Goal: Obtain resource: Obtain resource

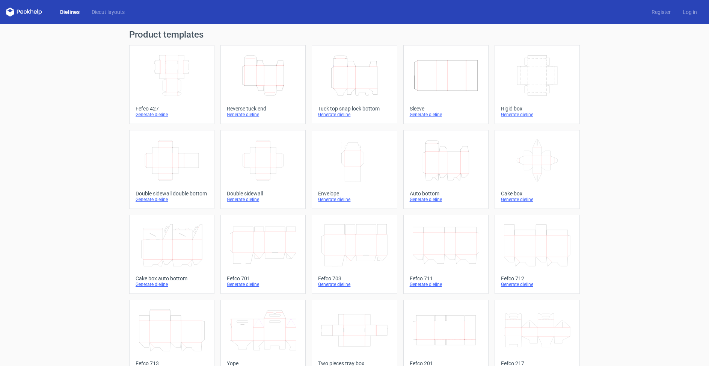
click at [266, 161] on icon "Width Depth Height" at bounding box center [263, 160] width 66 height 42
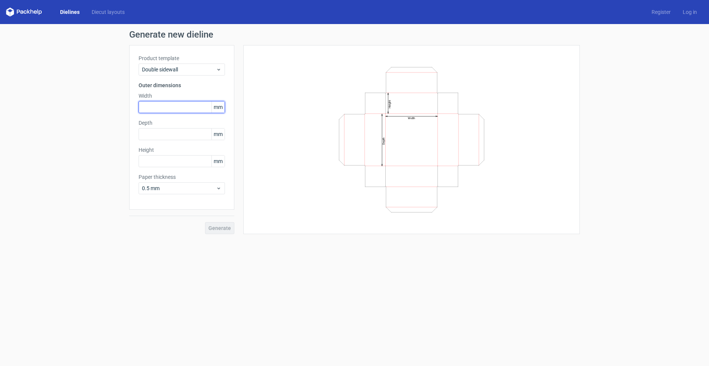
click at [176, 106] on input "text" at bounding box center [181, 107] width 86 height 12
type input "200"
type input "100"
type input "50"
click at [219, 229] on span "Generate" at bounding box center [219, 227] width 23 height 5
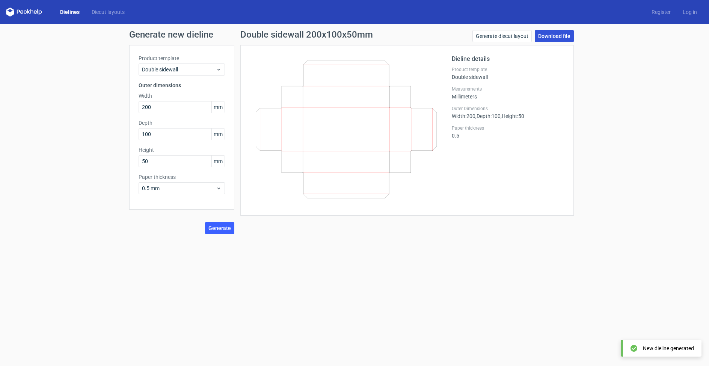
click at [555, 36] on link "Download file" at bounding box center [553, 36] width 39 height 12
drag, startPoint x: 154, startPoint y: 108, endPoint x: 99, endPoint y: 109, distance: 55.6
click at [110, 108] on div "Generate new dieline Product template Double sidewall Outer dimensions Width 20…" at bounding box center [354, 132] width 709 height 216
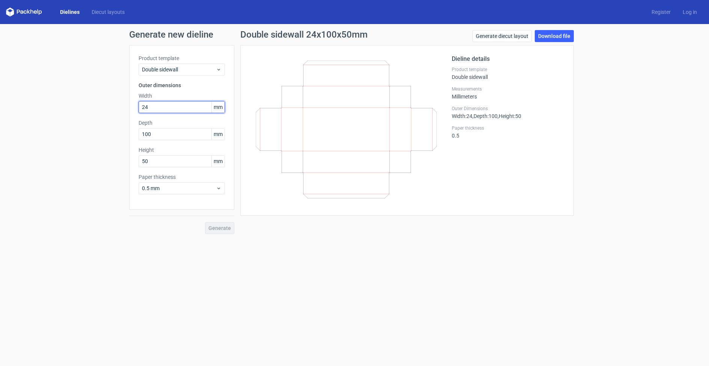
type input "240"
type input "150"
click at [227, 231] on button "Generate" at bounding box center [219, 228] width 29 height 12
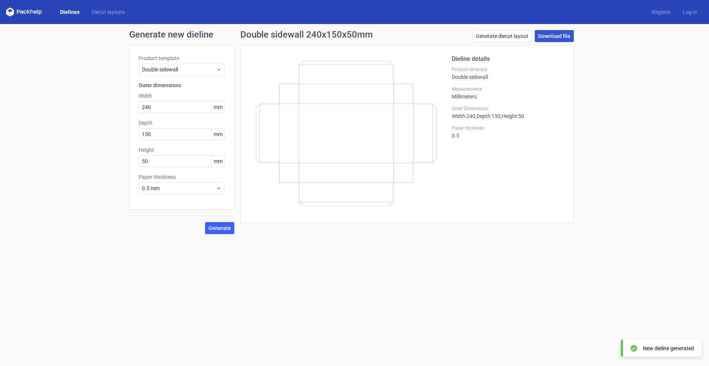
click at [556, 34] on link "Download file" at bounding box center [553, 36] width 39 height 12
drag, startPoint x: 158, startPoint y: 106, endPoint x: 116, endPoint y: 111, distance: 41.9
click at [116, 111] on div "Generate new dieline Product template Double sidewall Outer dimensions Width 24…" at bounding box center [354, 132] width 709 height 216
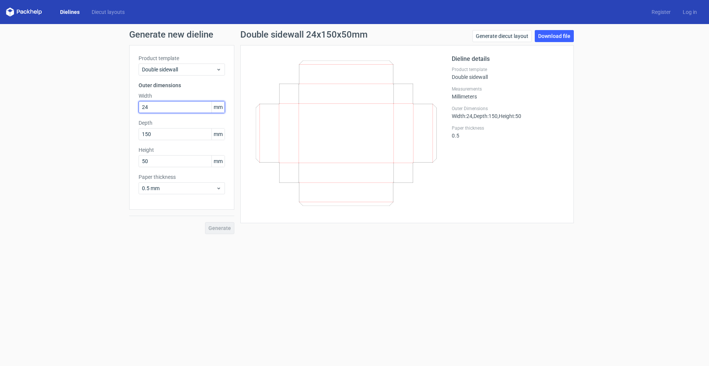
type input "2"
type input "300"
type input "230"
click at [228, 228] on span "Generate" at bounding box center [219, 227] width 23 height 5
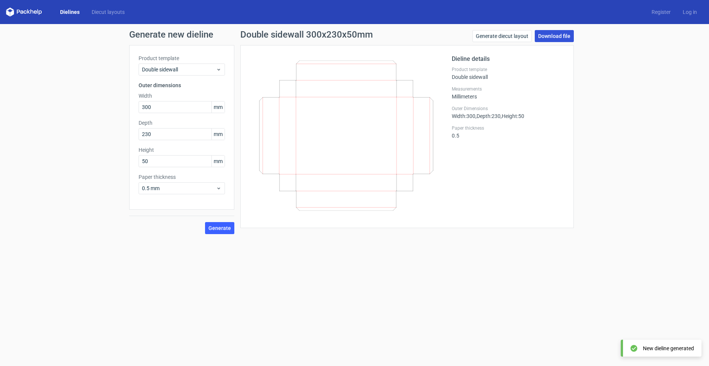
click at [551, 41] on link "Download file" at bounding box center [553, 36] width 39 height 12
click at [70, 14] on link "Dielines" at bounding box center [70, 12] width 32 height 8
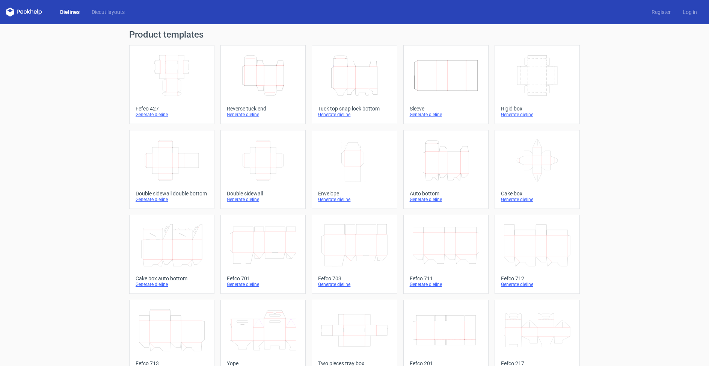
click at [433, 89] on icon "Width Depth Height" at bounding box center [445, 75] width 66 height 42
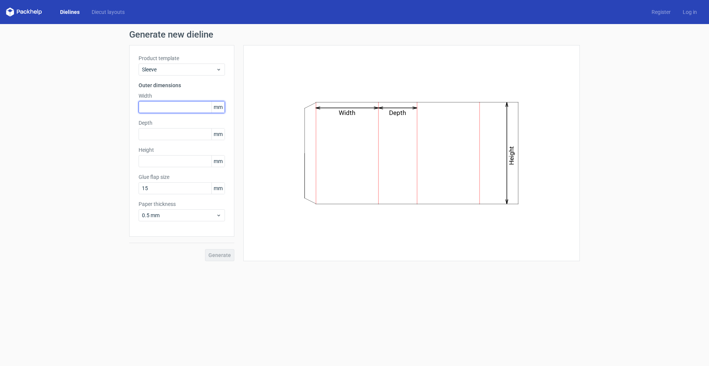
click at [168, 104] on input "text" at bounding box center [181, 107] width 86 height 12
type input "2"
type input "100"
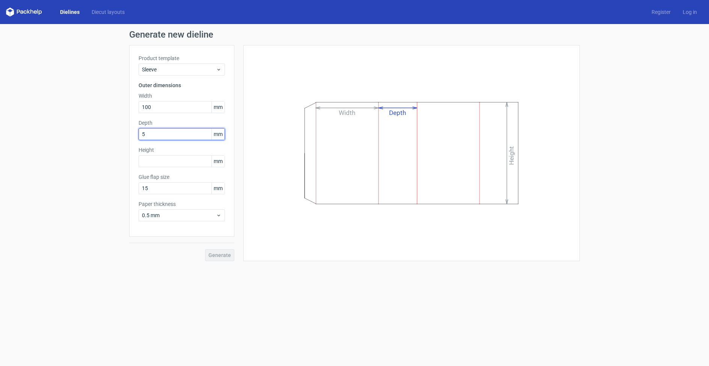
type input "50"
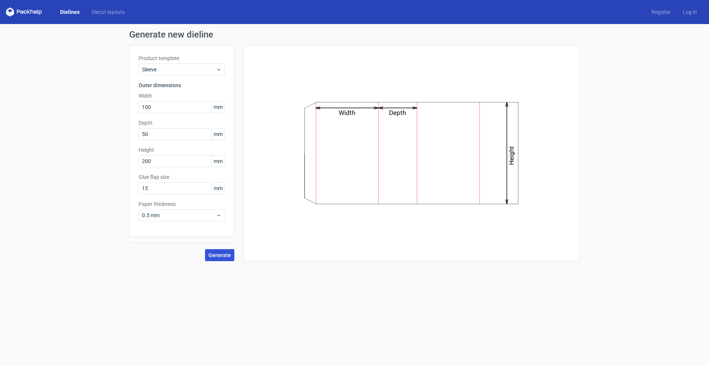
click at [215, 255] on span "Generate" at bounding box center [219, 254] width 23 height 5
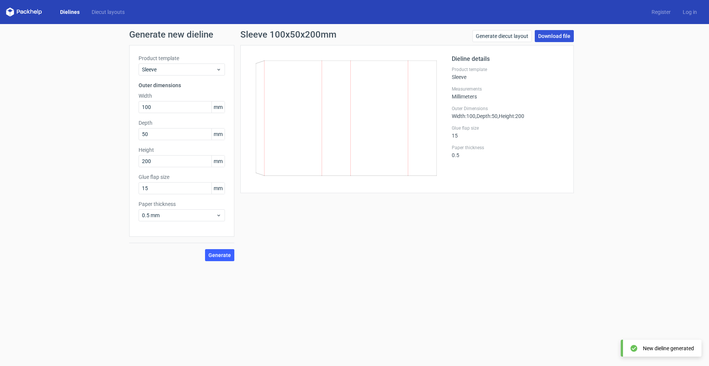
click at [551, 38] on link "Download file" at bounding box center [553, 36] width 39 height 12
drag, startPoint x: 156, startPoint y: 105, endPoint x: 128, endPoint y: 106, distance: 28.2
click at [128, 106] on div "Generate new dieline Product template Sleeve Outer dimensions Width 100 mm Dept…" at bounding box center [354, 145] width 709 height 243
drag, startPoint x: 160, startPoint y: 163, endPoint x: 97, endPoint y: 161, distance: 63.4
click at [97, 161] on div "Generate new dieline Product template Sleeve Outer dimensions Width 100 mm Dept…" at bounding box center [354, 145] width 709 height 243
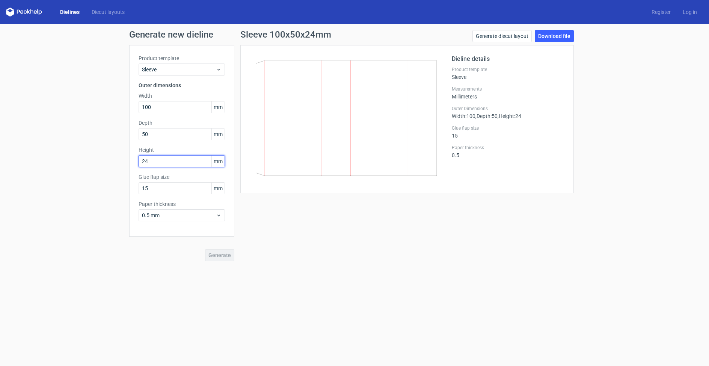
type input "240"
drag, startPoint x: 156, startPoint y: 107, endPoint x: 121, endPoint y: 107, distance: 34.5
click at [121, 107] on div "Generate new dieline Product template Sleeve Outer dimensions Width 100 mm Dept…" at bounding box center [354, 145] width 709 height 243
click at [223, 256] on span "Generate" at bounding box center [219, 254] width 23 height 5
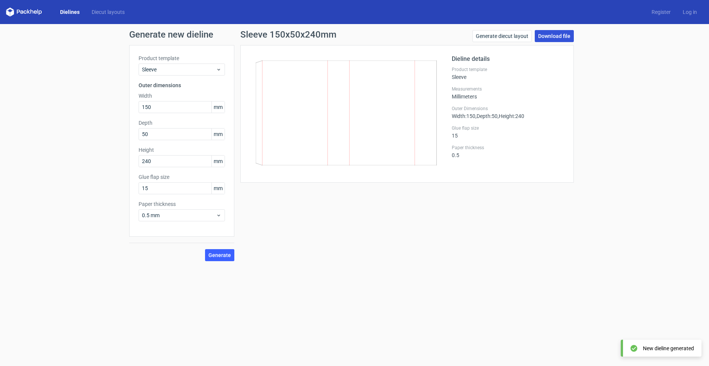
click at [556, 35] on link "Download file" at bounding box center [553, 36] width 39 height 12
drag, startPoint x: 151, startPoint y: 108, endPoint x: 112, endPoint y: 108, distance: 39.0
click at [122, 108] on div "Generate new dieline Product template Sleeve Outer dimensions Width 150 mm Dept…" at bounding box center [354, 145] width 709 height 243
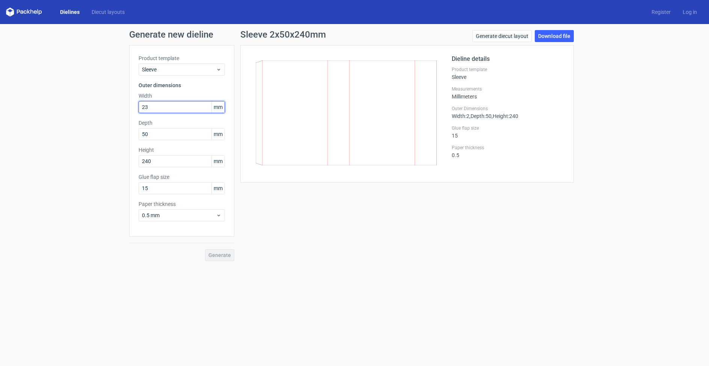
type input "230"
type input "300"
click at [227, 255] on span "Generate" at bounding box center [219, 254] width 23 height 5
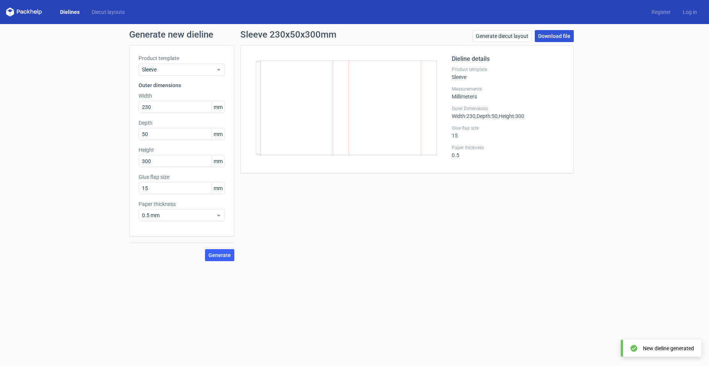
click at [556, 38] on link "Download file" at bounding box center [553, 36] width 39 height 12
click at [72, 13] on link "Dielines" at bounding box center [70, 12] width 32 height 8
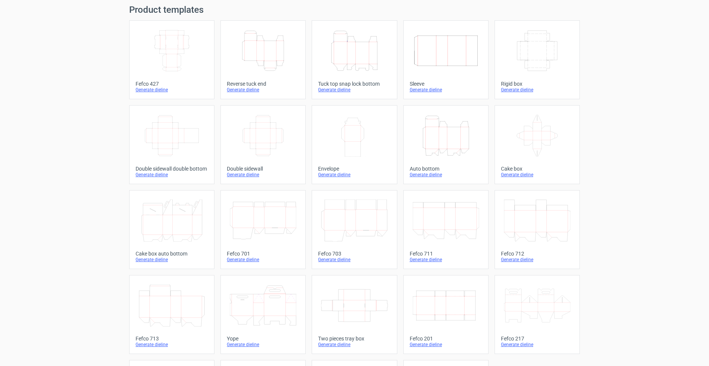
scroll to position [104, 0]
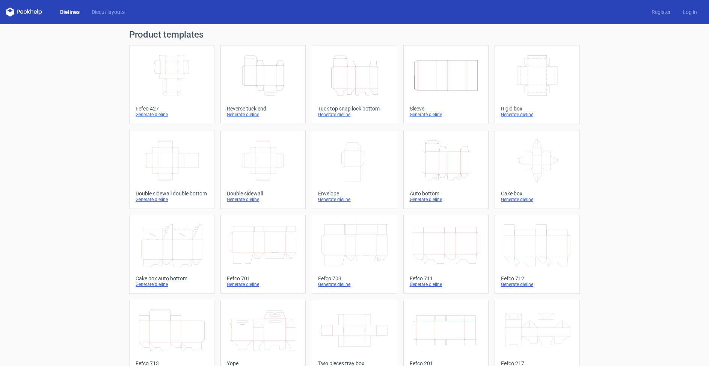
click at [268, 169] on icon "Width Depth Height" at bounding box center [263, 160] width 66 height 42
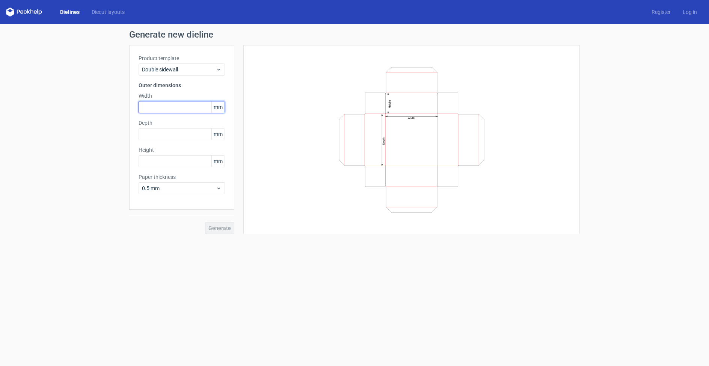
click at [159, 111] on input "text" at bounding box center [181, 107] width 86 height 12
type input "300"
type input "230"
type input "50"
click at [220, 228] on button "Generate" at bounding box center [219, 228] width 29 height 12
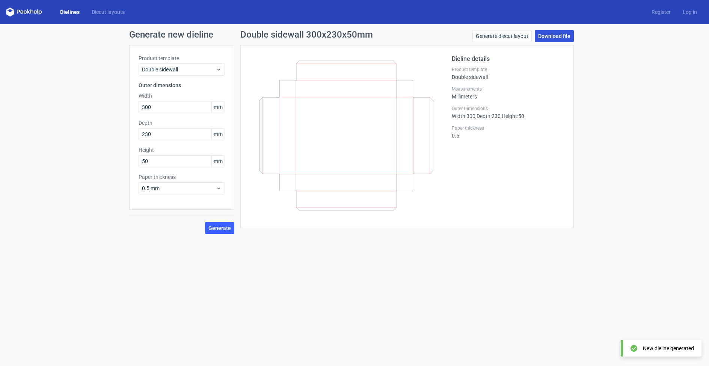
click at [559, 35] on link "Download file" at bounding box center [553, 36] width 39 height 12
click at [68, 12] on link "Dielines" at bounding box center [70, 12] width 32 height 8
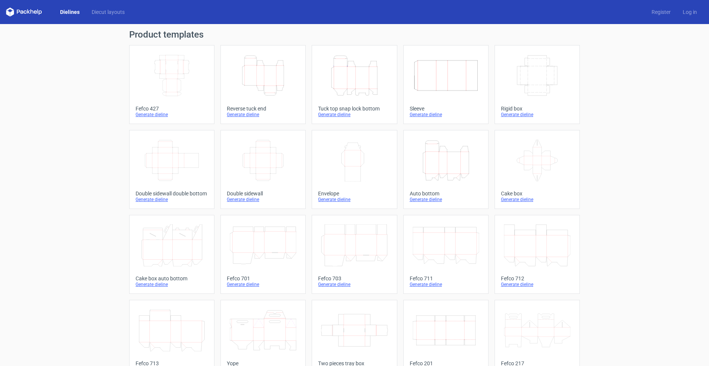
scroll to position [4, 0]
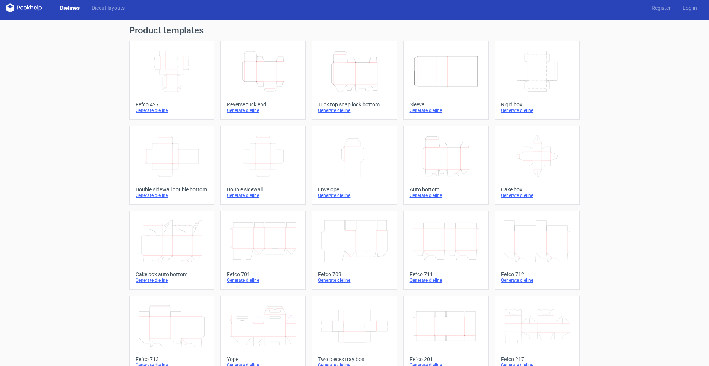
click at [163, 73] on icon "Width Depth Height" at bounding box center [171, 71] width 66 height 42
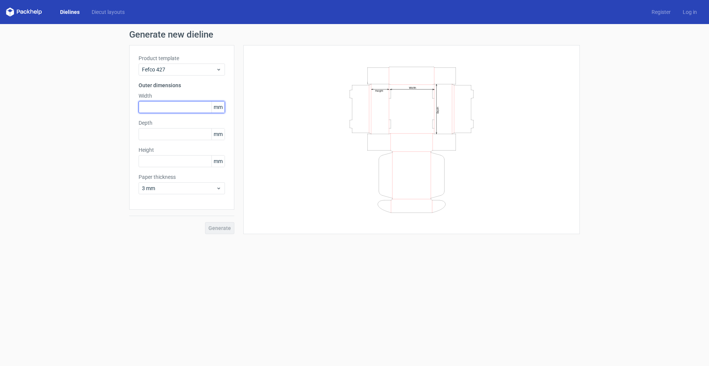
click at [153, 108] on input "text" at bounding box center [181, 107] width 86 height 12
click at [163, 102] on input "text" at bounding box center [181, 107] width 86 height 12
type input "100"
type input "50"
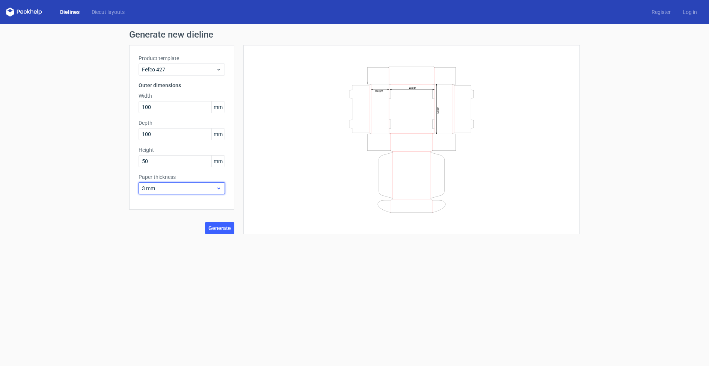
click at [161, 188] on span "3 mm" at bounding box center [179, 188] width 74 height 8
click at [157, 206] on div "0.4 mm" at bounding box center [181, 205] width 80 height 12
click at [220, 230] on span "Generate" at bounding box center [219, 227] width 23 height 5
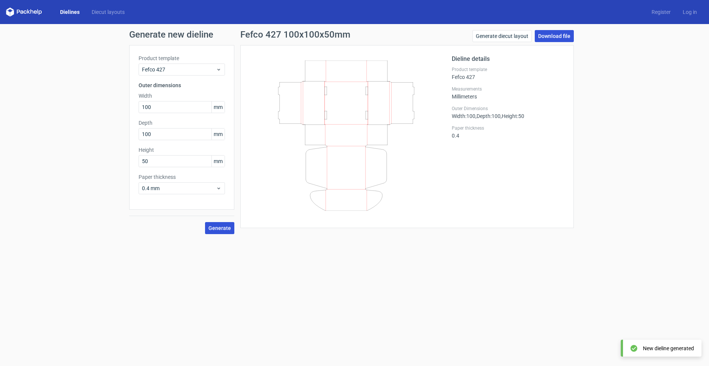
click at [552, 33] on link "Download file" at bounding box center [553, 36] width 39 height 12
